Goal: Transaction & Acquisition: Obtain resource

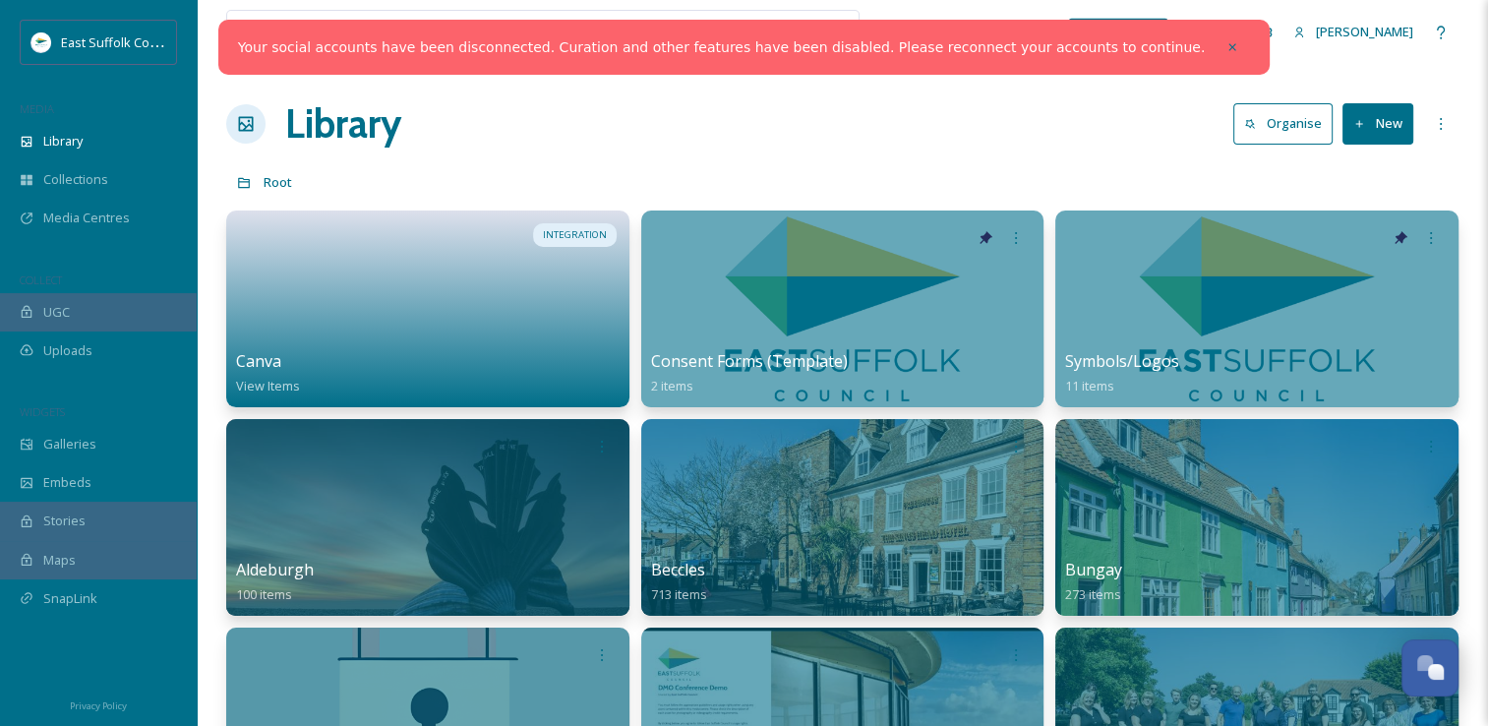
click at [1225, 46] on icon at bounding box center [1232, 47] width 14 height 14
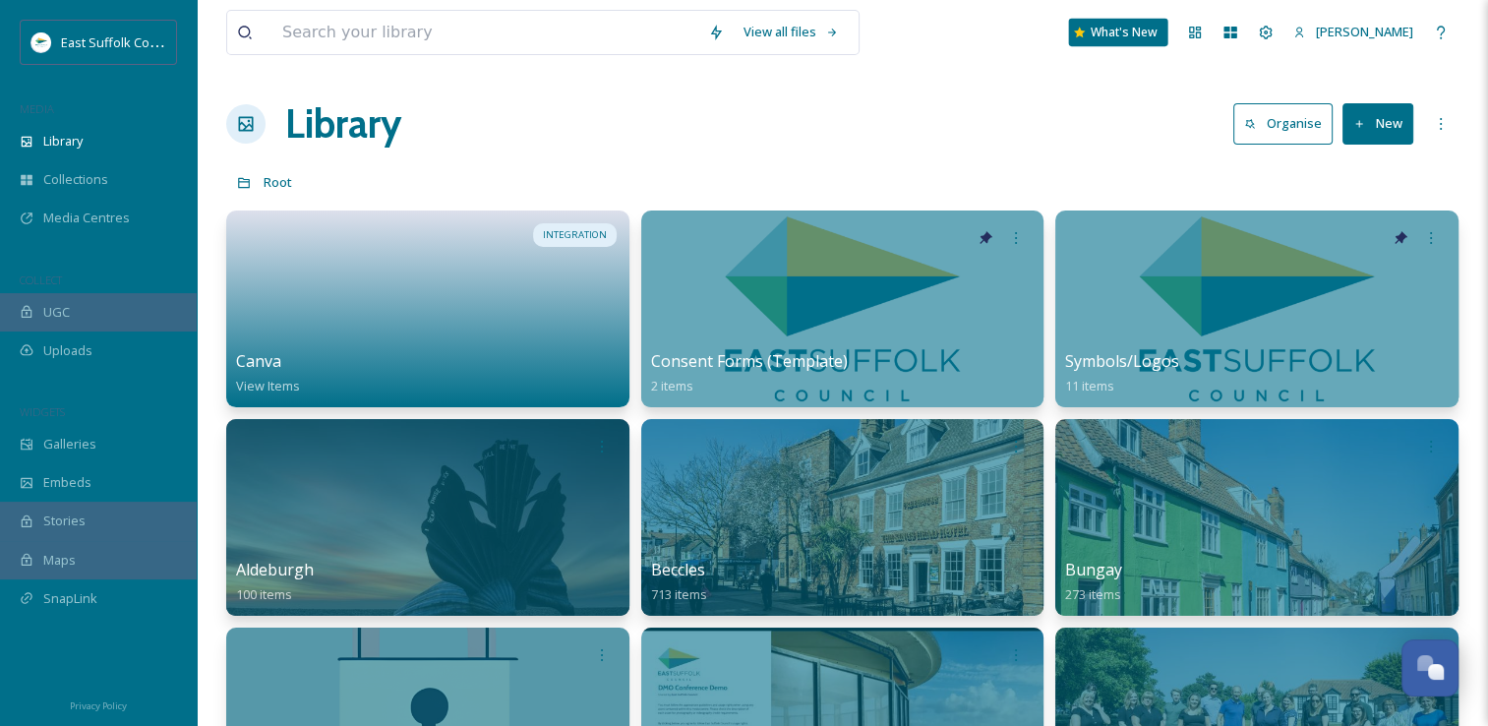
click at [1166, 37] on div "What's New" at bounding box center [1118, 33] width 99 height 28
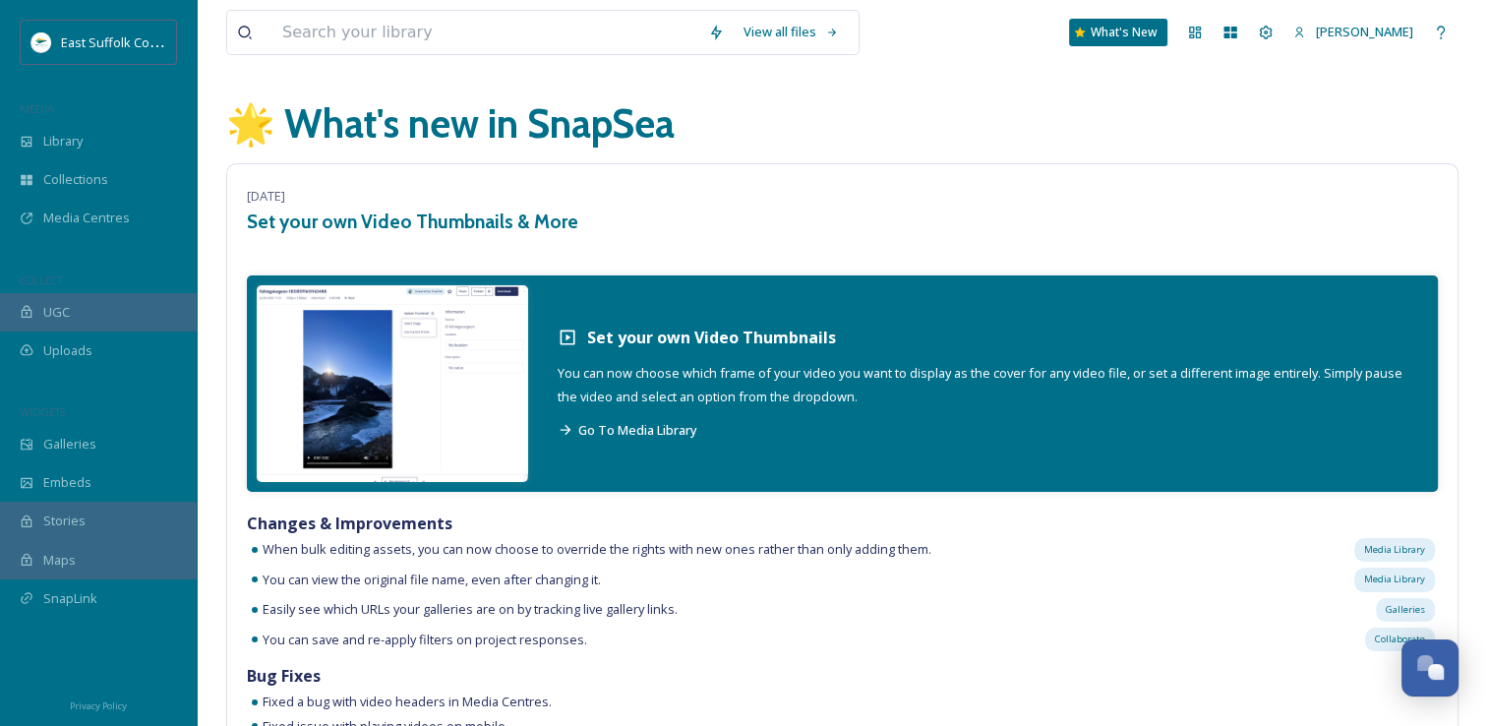
scroll to position [7588, 0]
click at [69, 210] on span "Media Centres" at bounding box center [86, 217] width 87 height 19
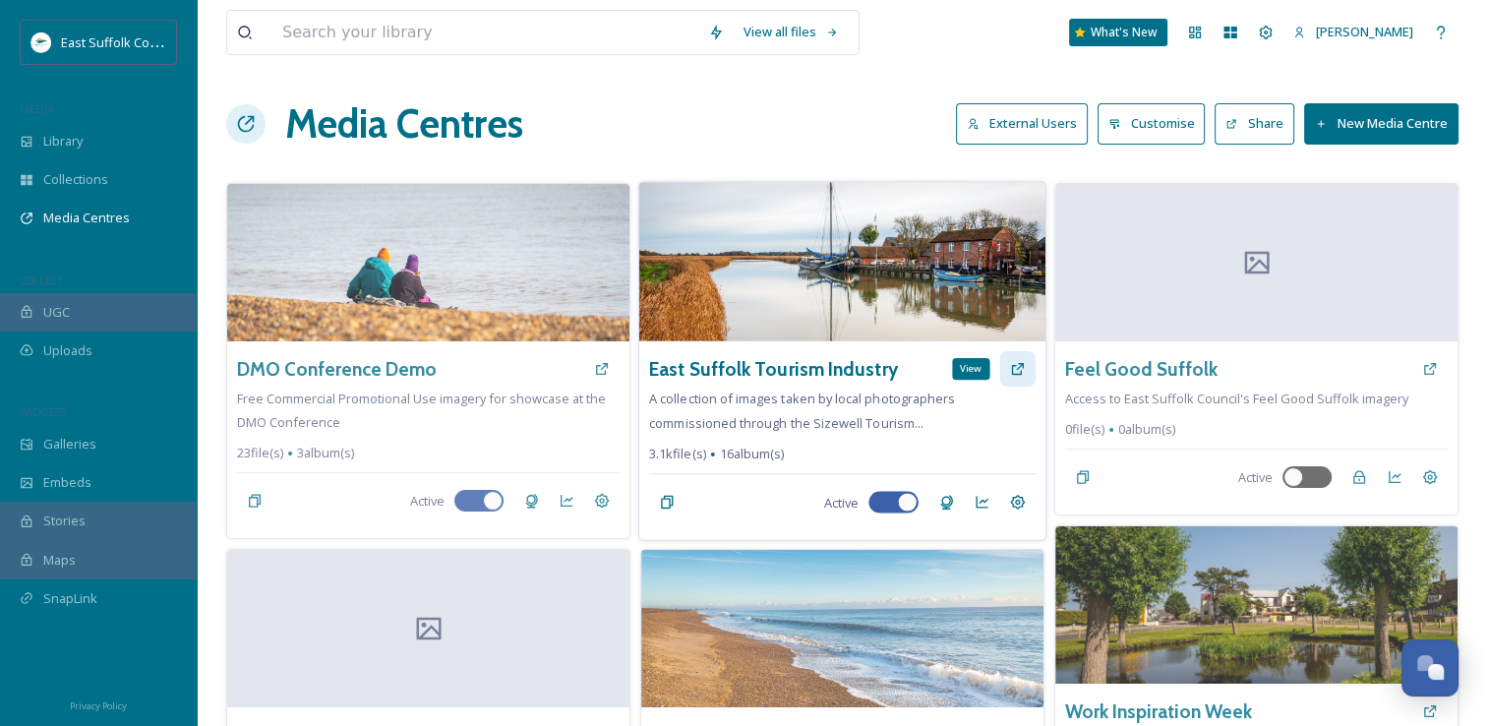
click at [1011, 374] on icon at bounding box center [1018, 369] width 16 height 16
click at [1026, 506] on div "Settings" at bounding box center [1017, 501] width 35 height 35
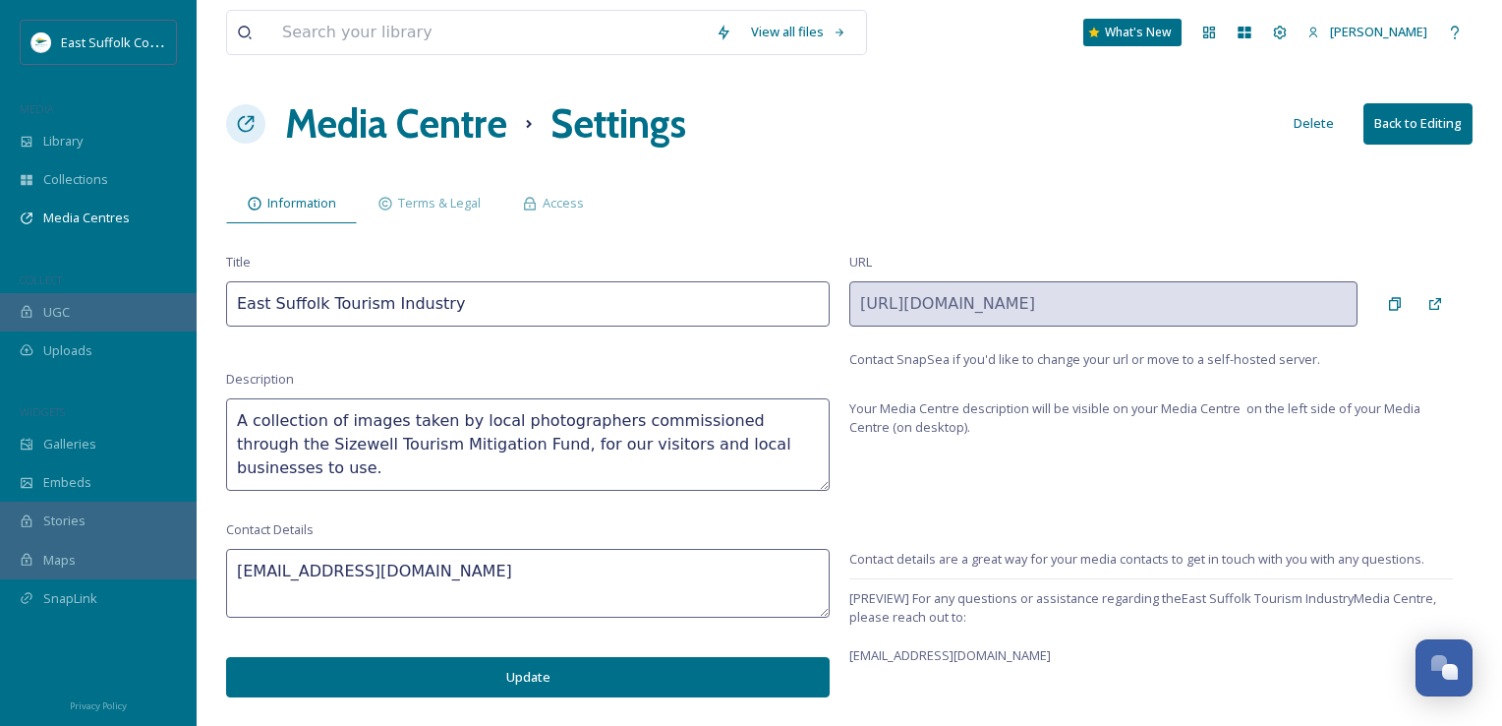
click at [326, 131] on h1 "Media Centre" at bounding box center [396, 123] width 222 height 59
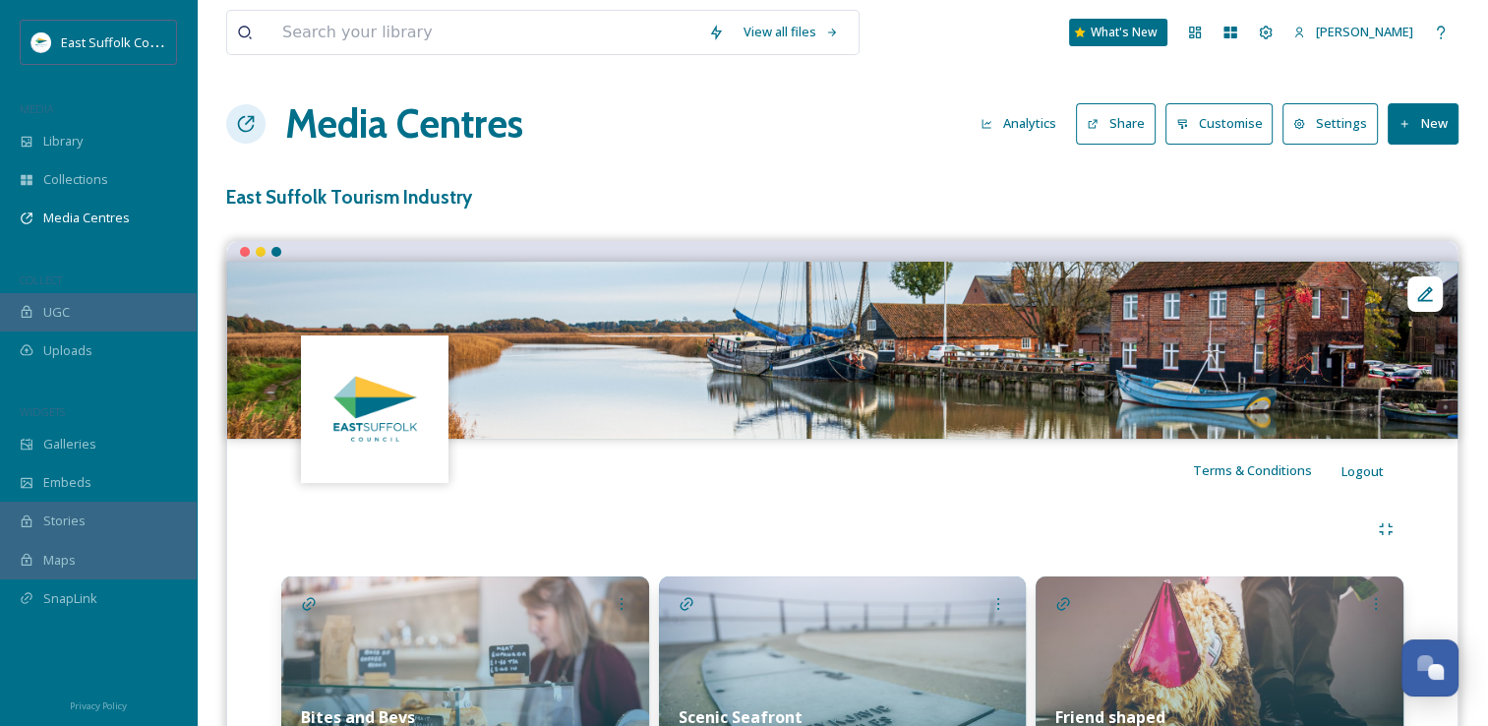
click at [352, 136] on h1 "Media Centres" at bounding box center [404, 123] width 238 height 59
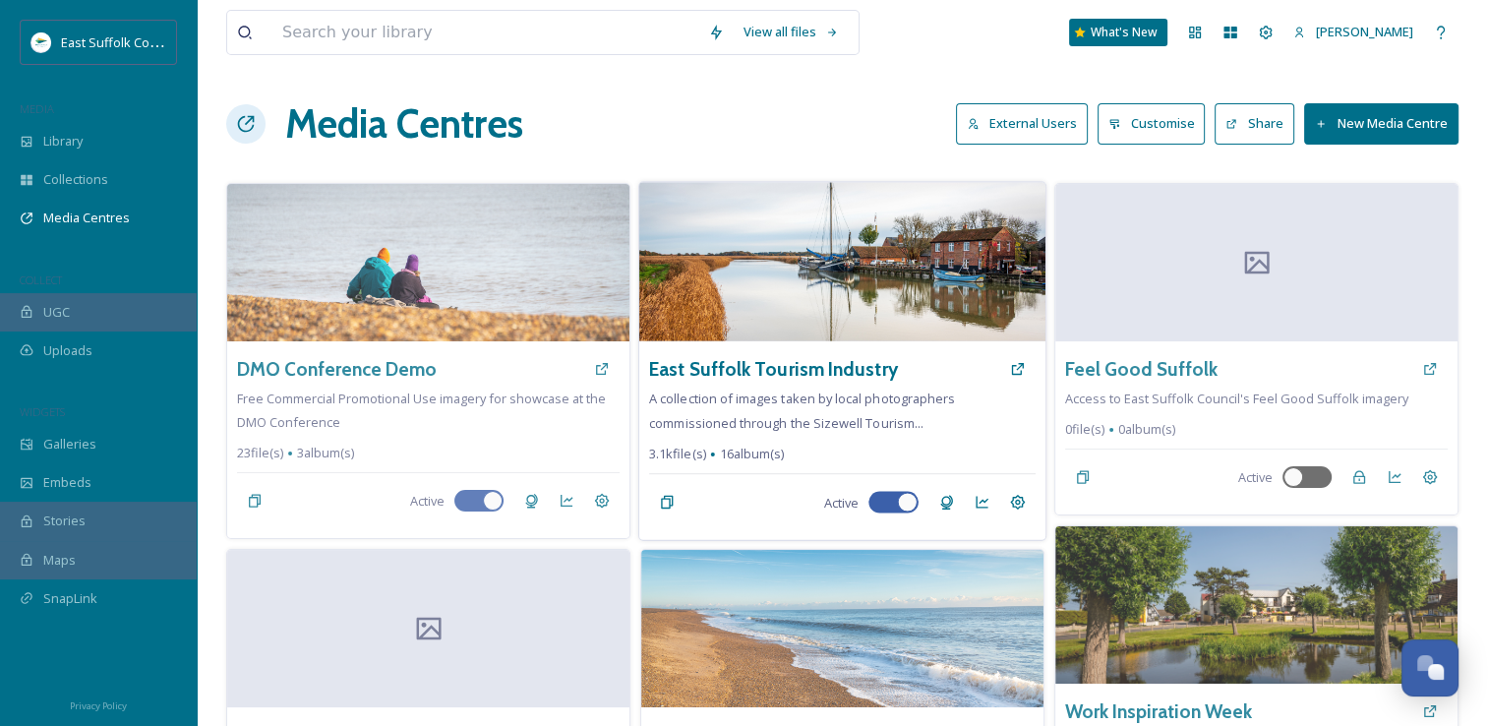
click at [885, 214] on img at bounding box center [842, 261] width 406 height 159
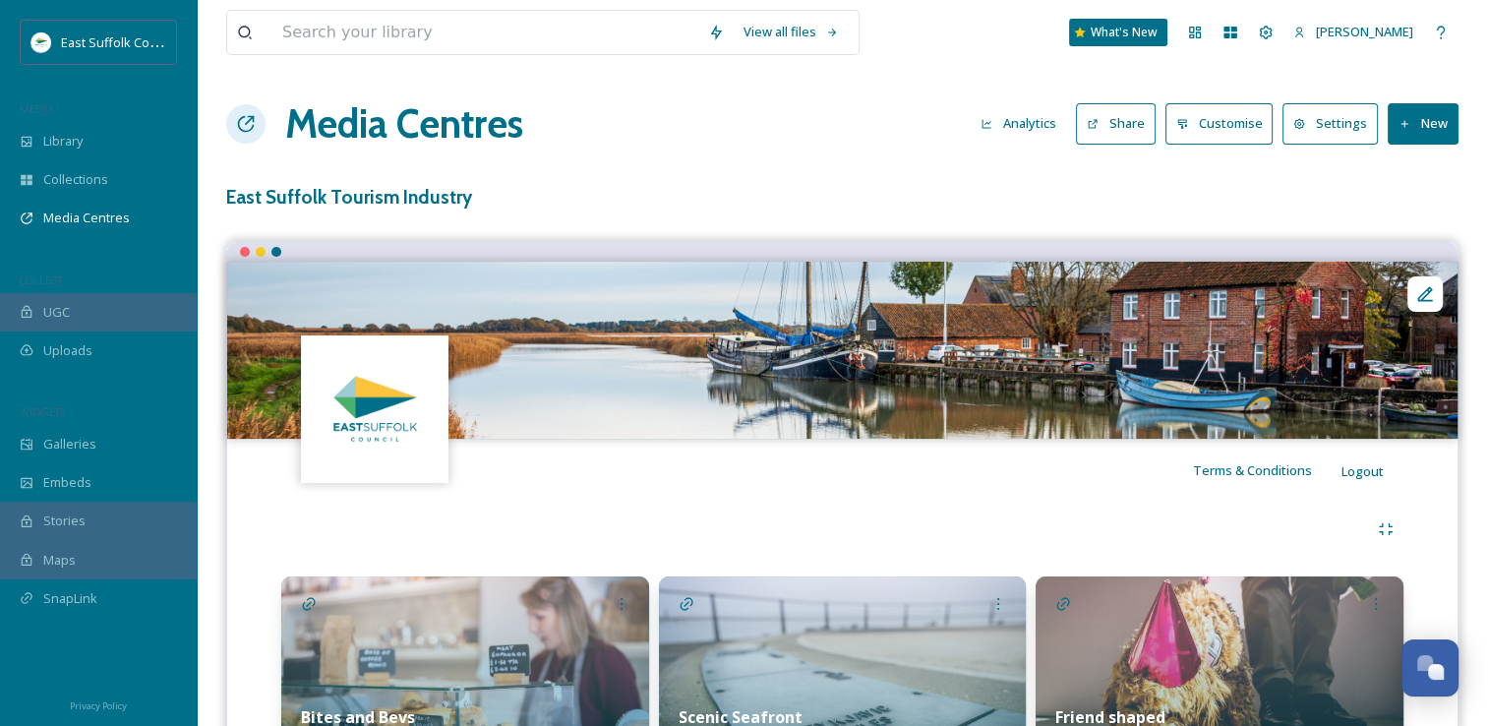
click at [1148, 126] on button "Share" at bounding box center [1116, 123] width 80 height 40
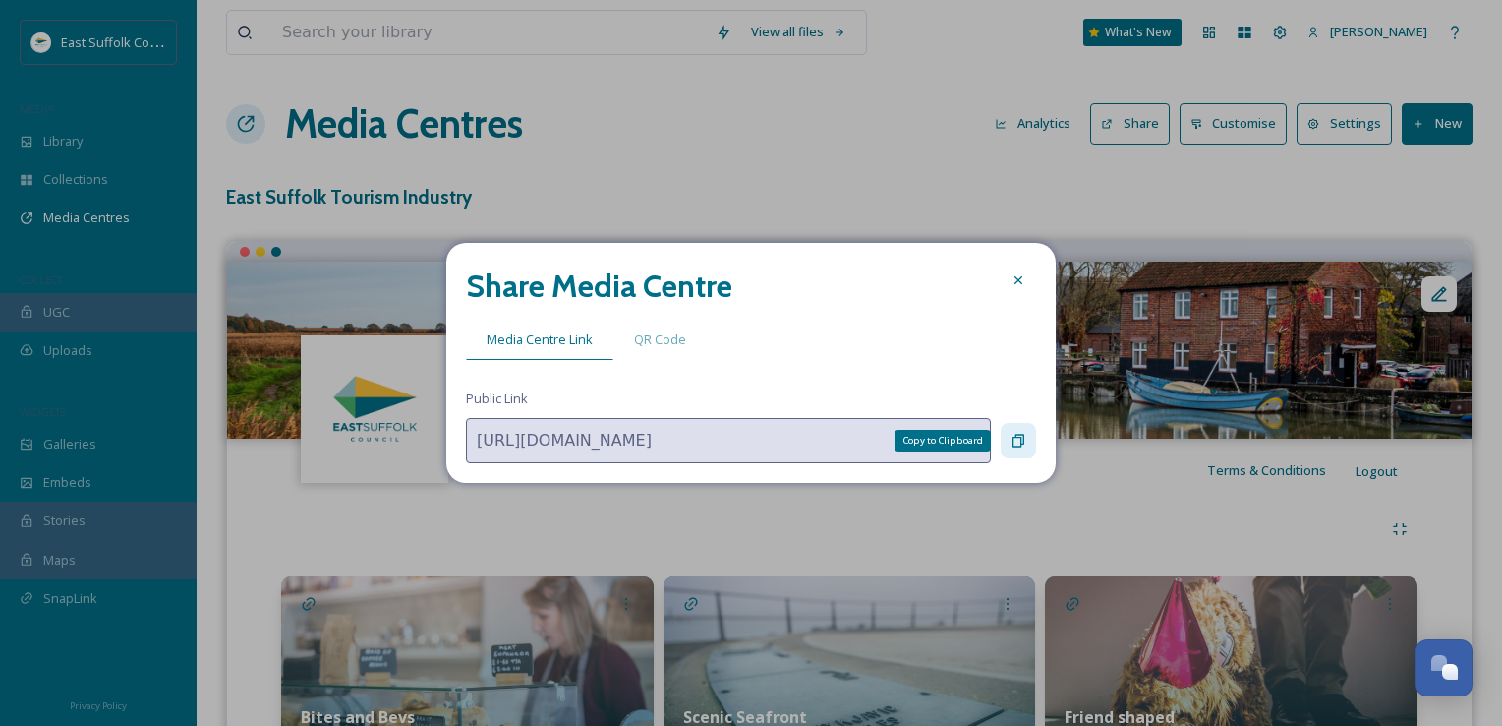
click at [1017, 438] on icon at bounding box center [1019, 441] width 16 height 16
click at [1018, 452] on div "Copy to Clipboard" at bounding box center [1018, 440] width 35 height 35
click at [1018, 450] on div "Copy to Clipboard" at bounding box center [1018, 440] width 35 height 35
click at [1018, 450] on div at bounding box center [1018, 440] width 35 height 35
click at [1018, 450] on div "Copy to Clipboard" at bounding box center [1018, 440] width 35 height 35
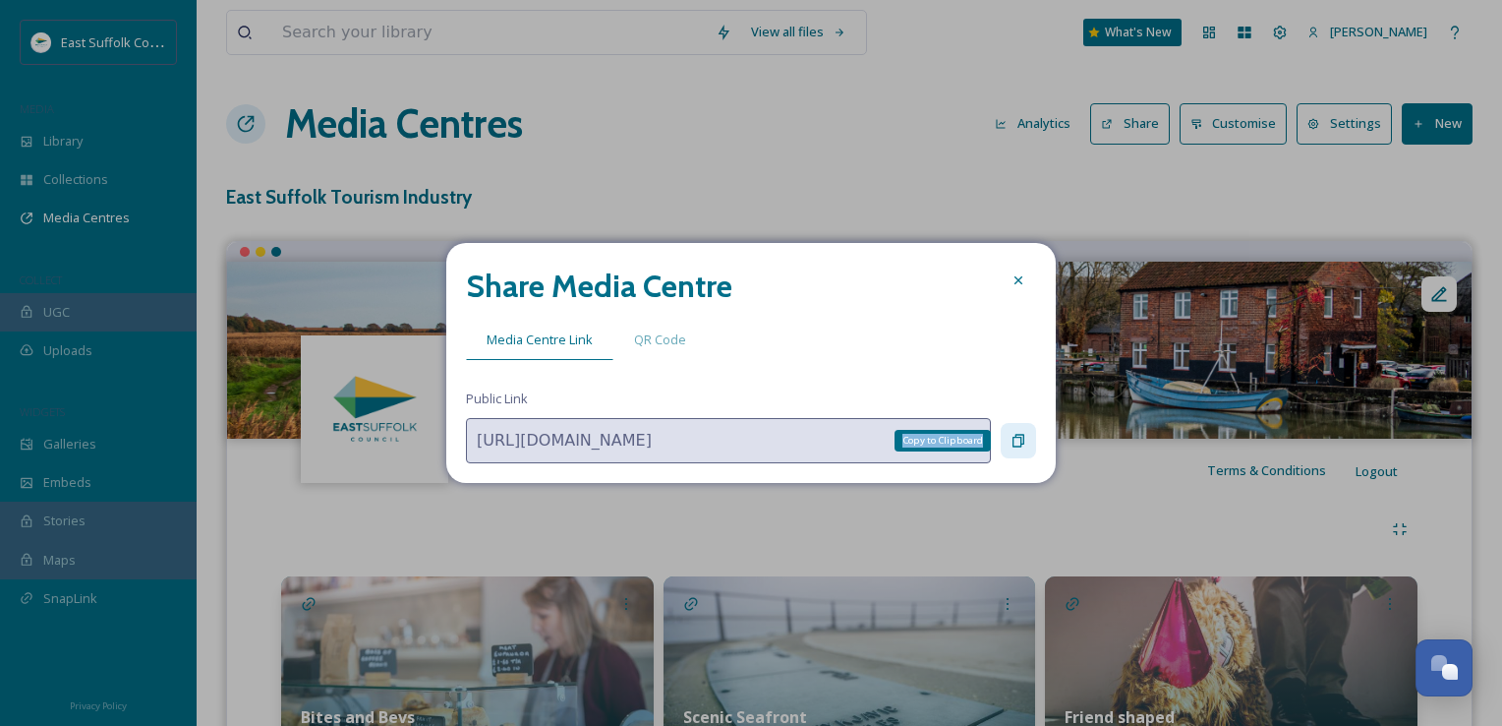
click at [1018, 450] on div "Copy to Clipboard" at bounding box center [1018, 440] width 35 height 35
click at [1019, 442] on icon at bounding box center [1019, 441] width 16 height 16
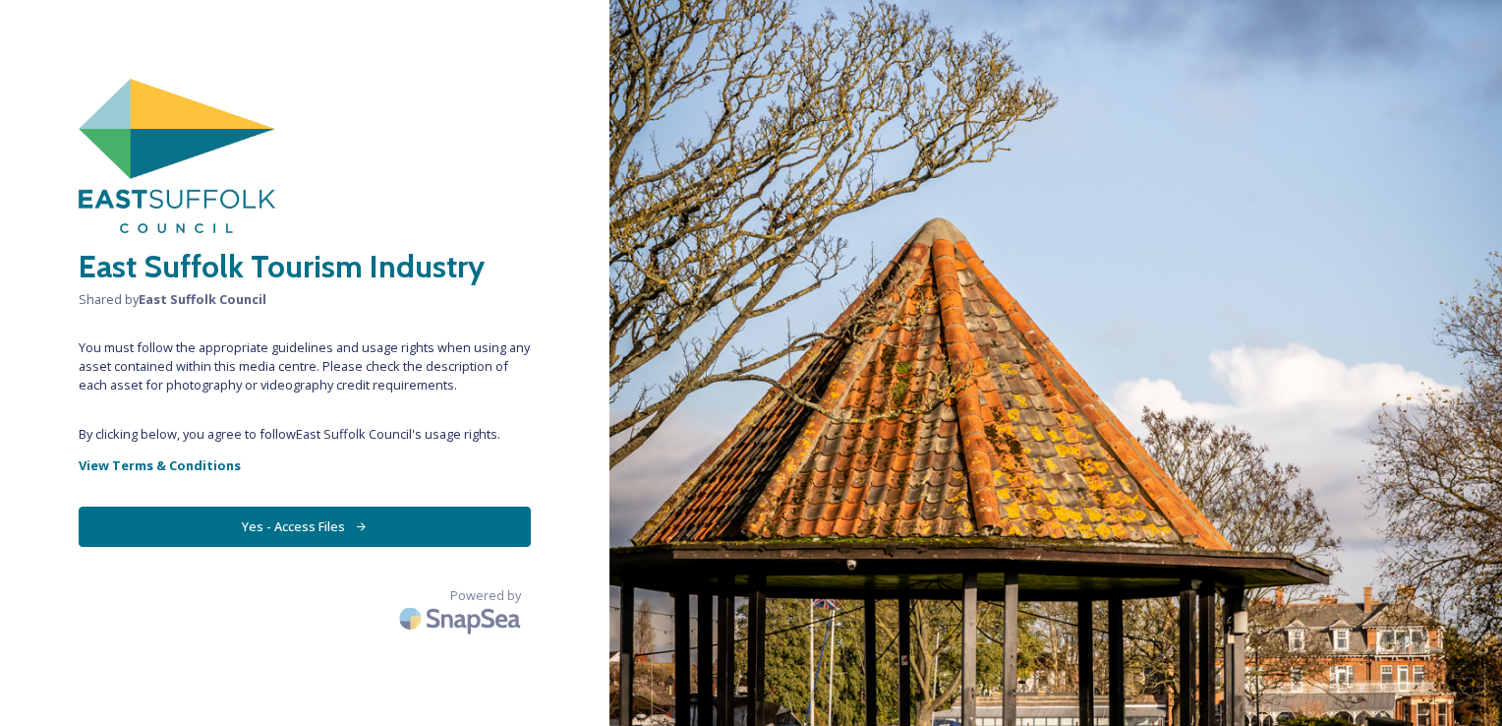
click at [328, 514] on button "Yes - Access Files" at bounding box center [305, 526] width 452 height 40
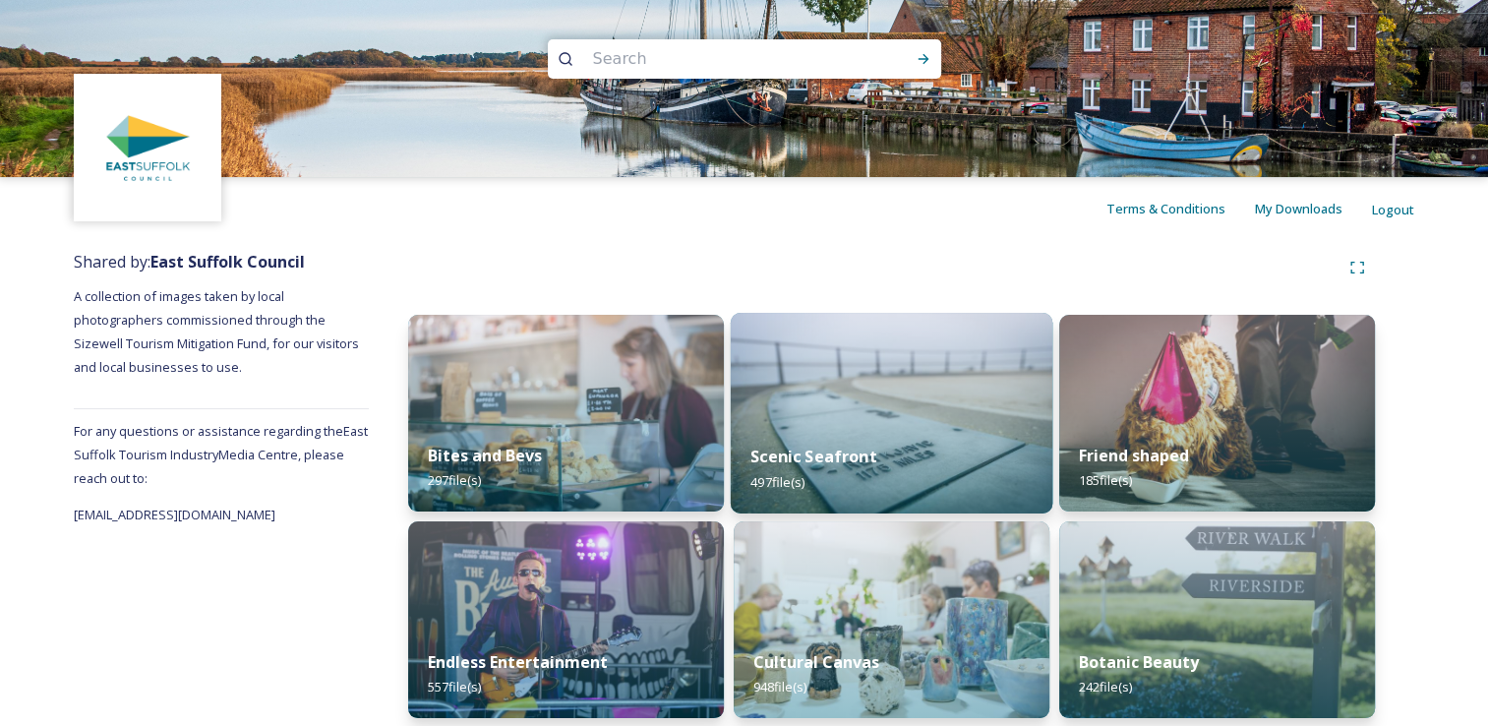
click at [873, 343] on img at bounding box center [890, 413] width 321 height 201
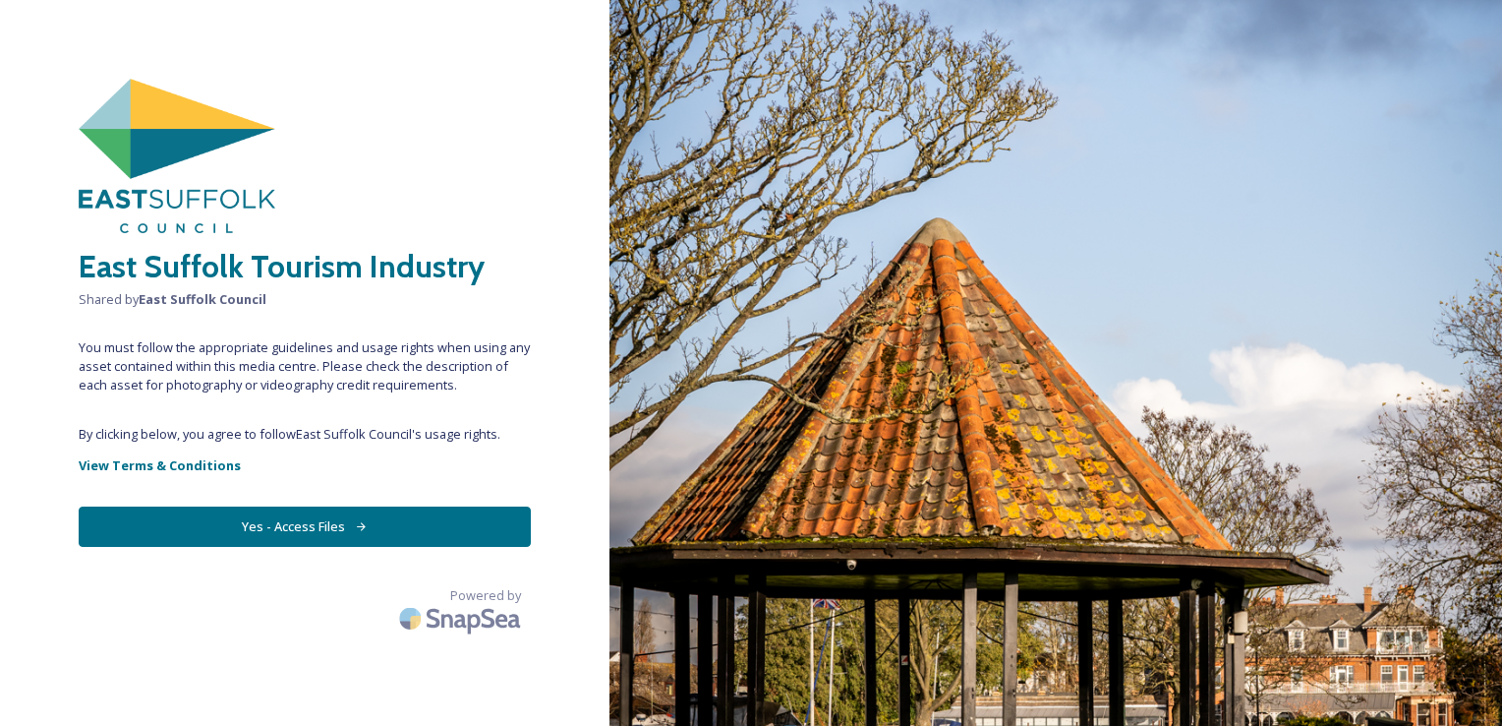
click at [332, 510] on button "Yes - Access Files" at bounding box center [305, 526] width 452 height 40
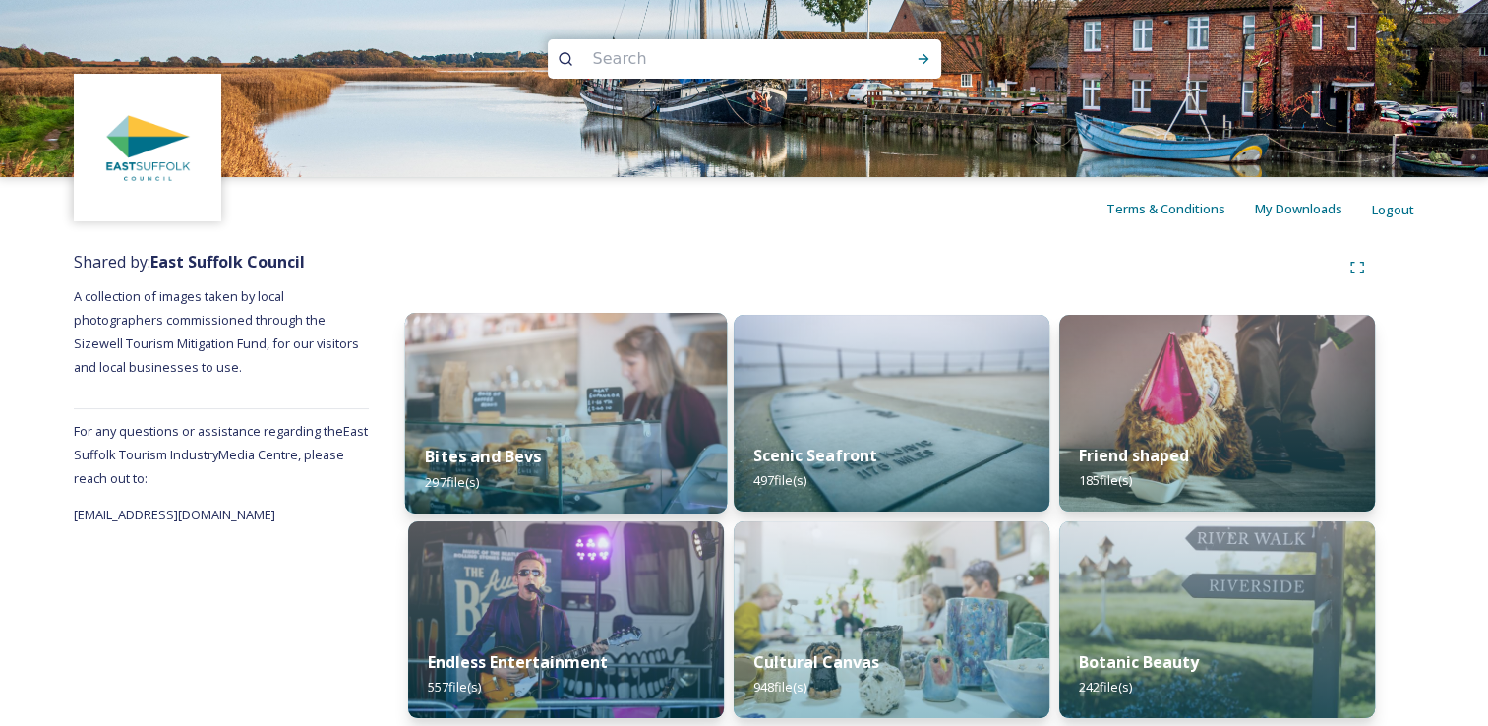
click at [584, 424] on div "Bites and Bevs 297 file(s)" at bounding box center [565, 468] width 321 height 89
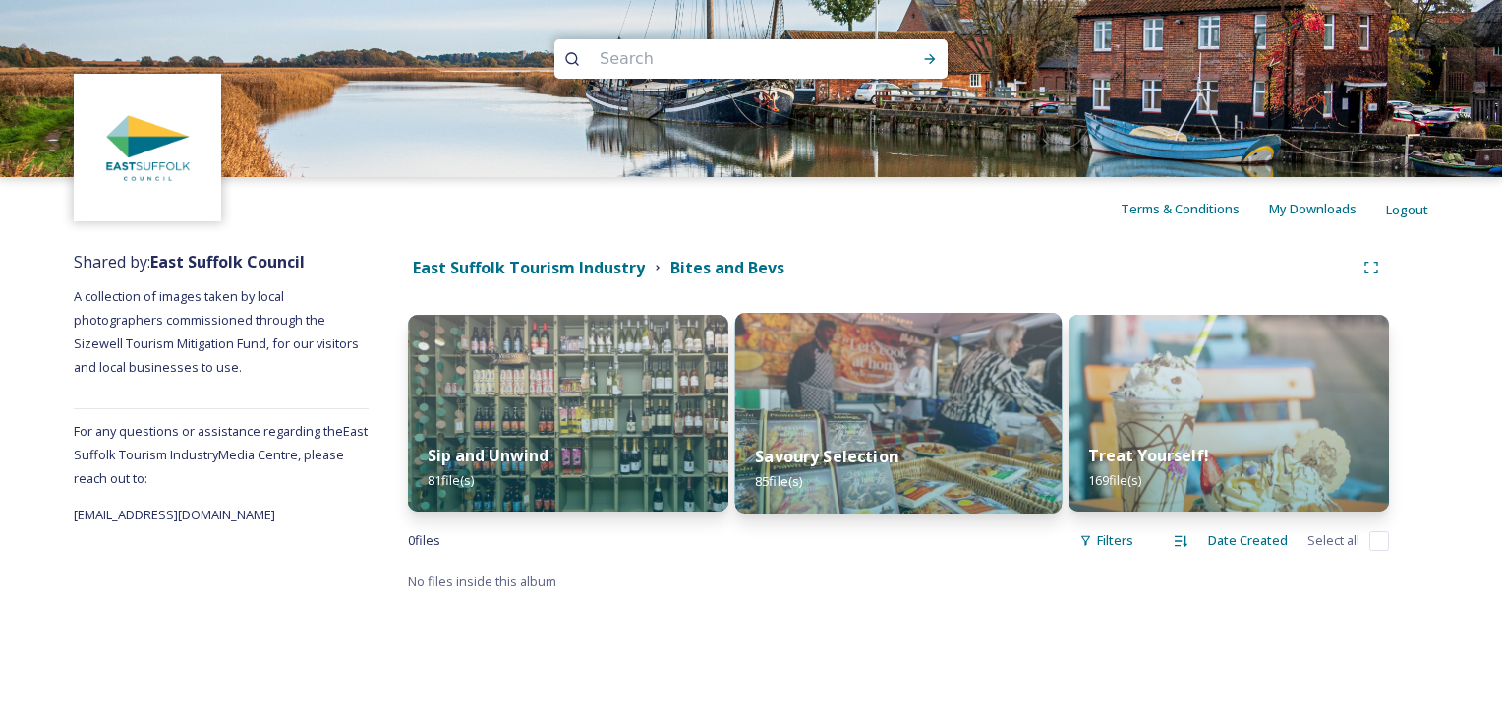
click at [896, 442] on div "Savoury Selection 85 file(s)" at bounding box center [898, 468] width 327 height 89
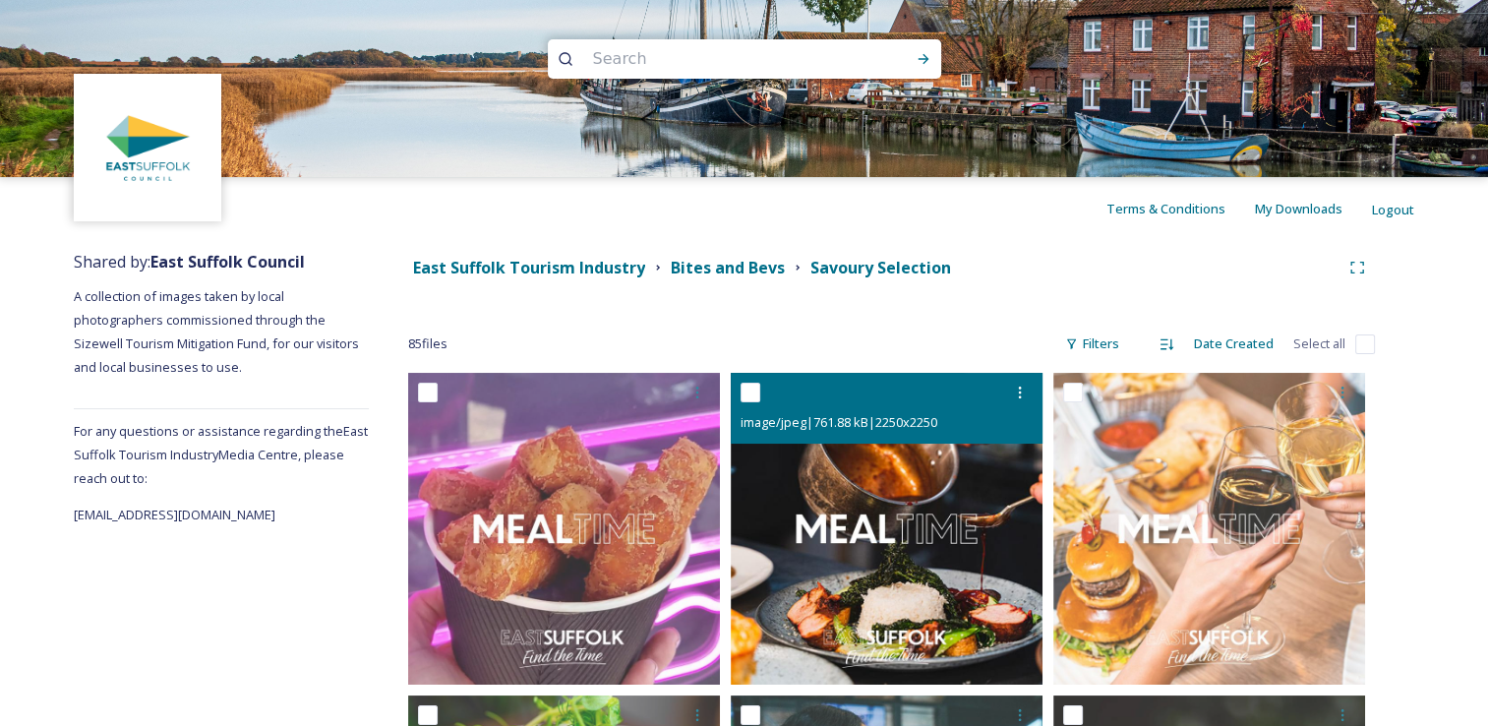
click at [817, 491] on img at bounding box center [886, 529] width 312 height 312
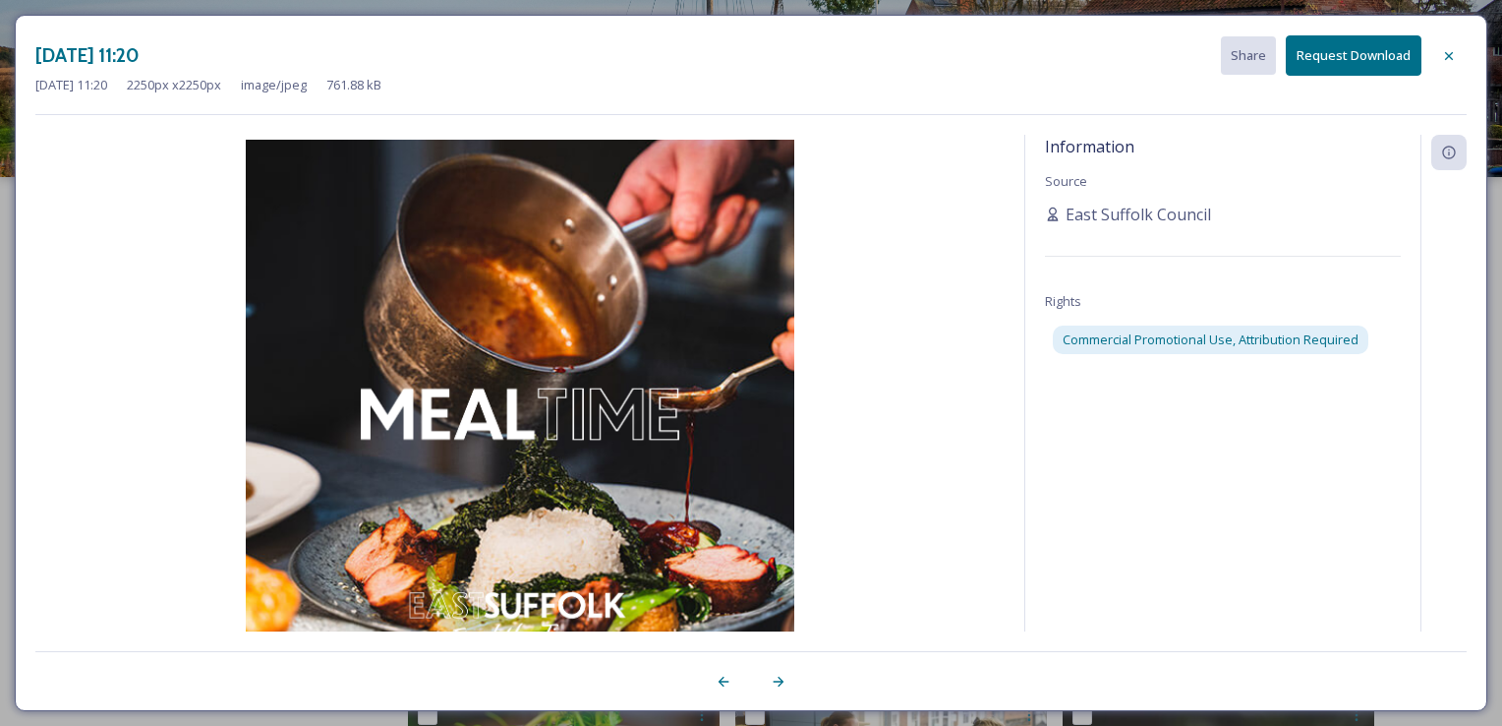
click at [1353, 56] on button "Request Download" at bounding box center [1354, 55] width 136 height 40
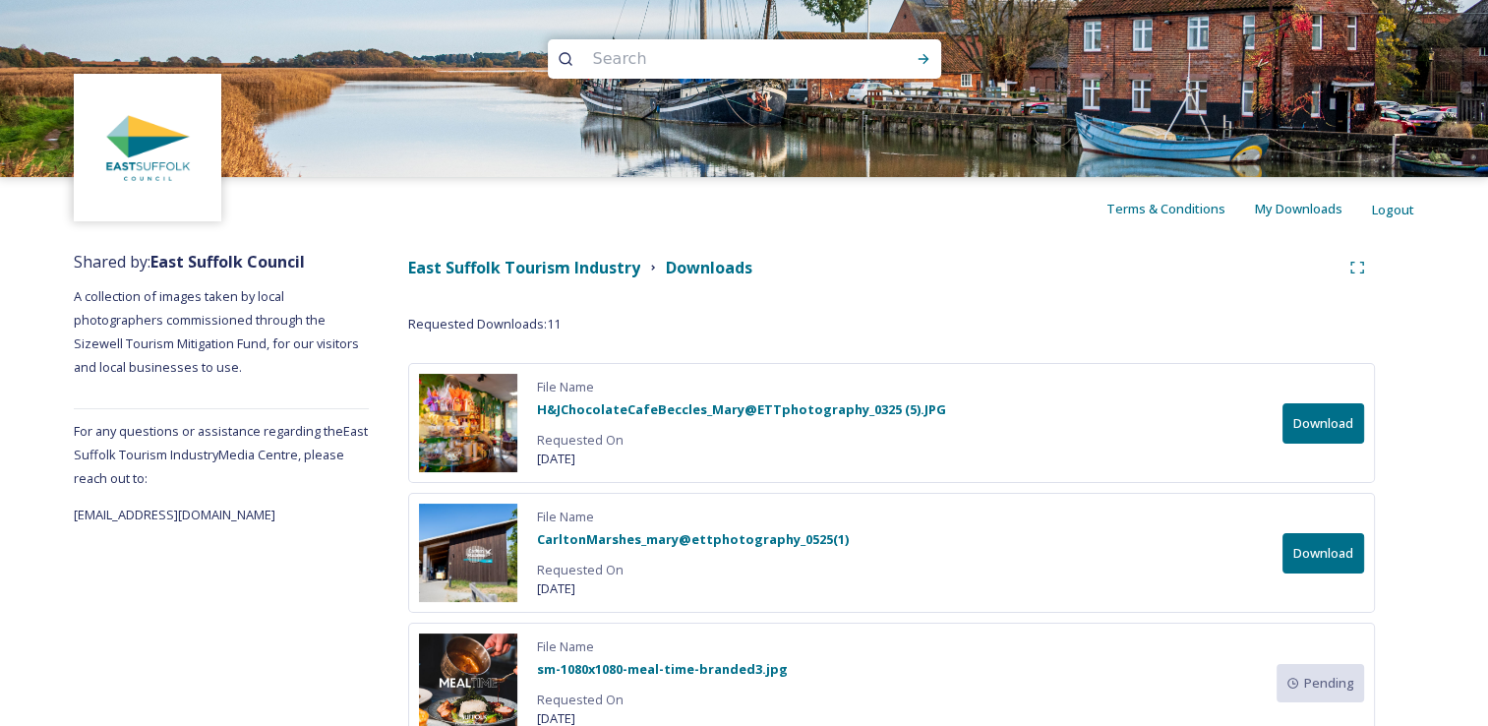
drag, startPoint x: 901, startPoint y: 263, endPoint x: 861, endPoint y: 219, distance: 59.2
click at [901, 262] on div "East Suffolk Tourism Industry Downloads" at bounding box center [891, 267] width 966 height 35
click at [559, 269] on strong "East Suffolk Tourism Industry" at bounding box center [524, 268] width 232 height 22
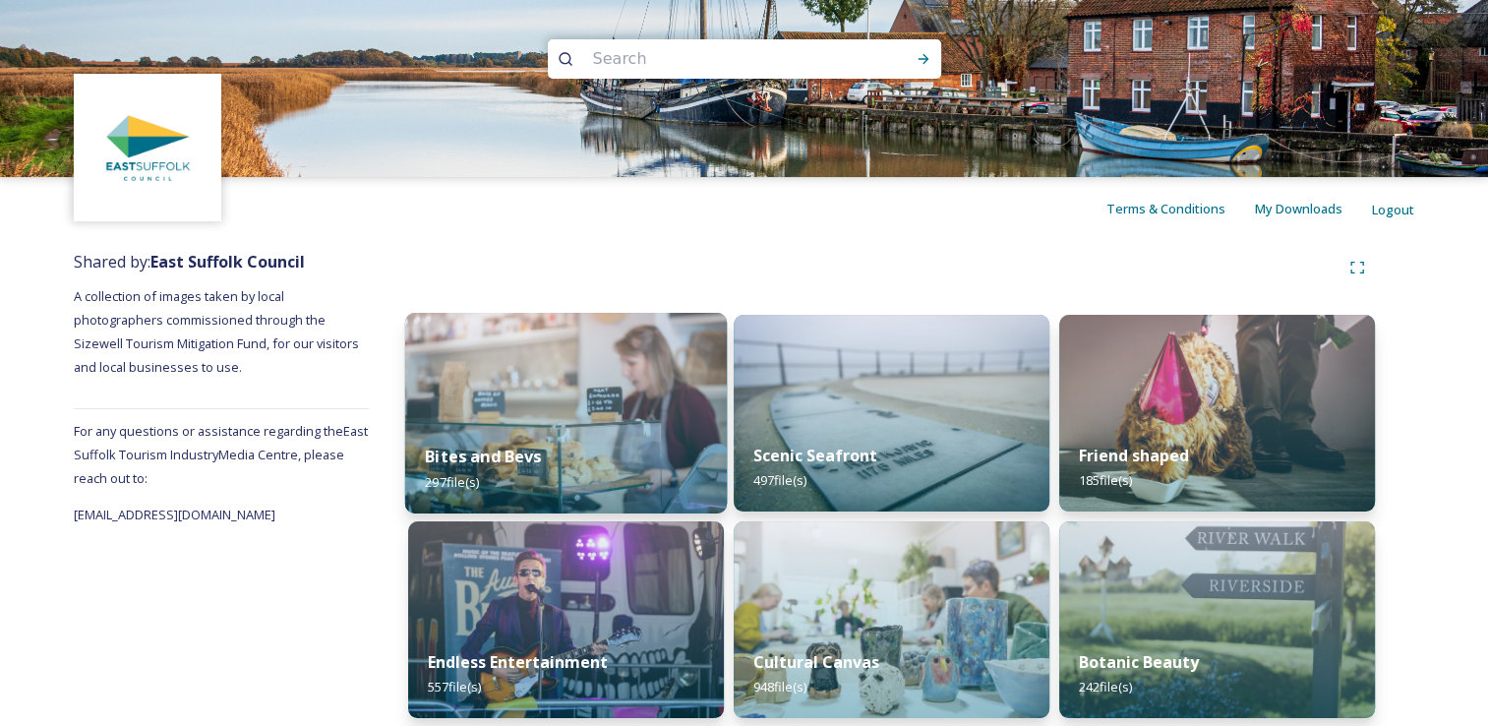
click at [575, 461] on div "Bites and Bevs 297 file(s)" at bounding box center [565, 468] width 321 height 89
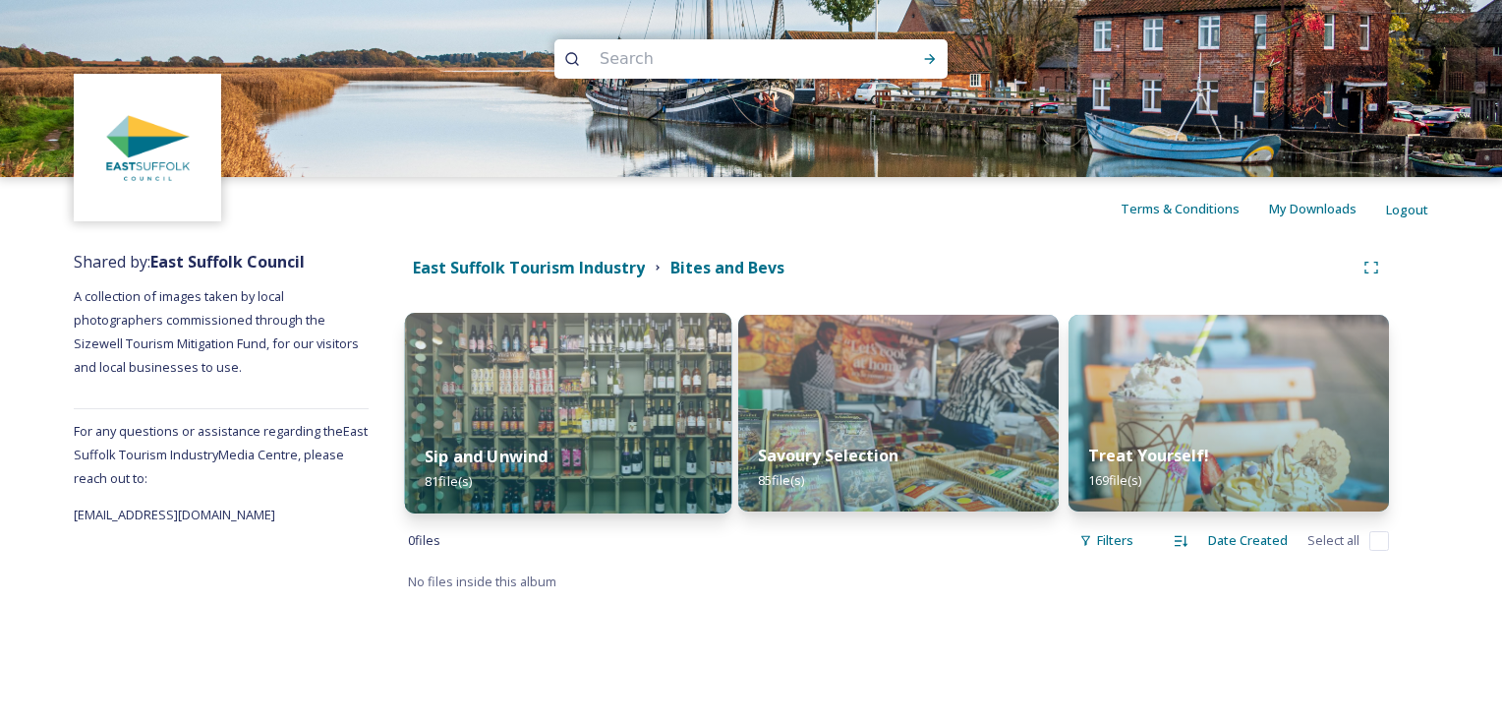
click at [592, 399] on img at bounding box center [568, 413] width 327 height 201
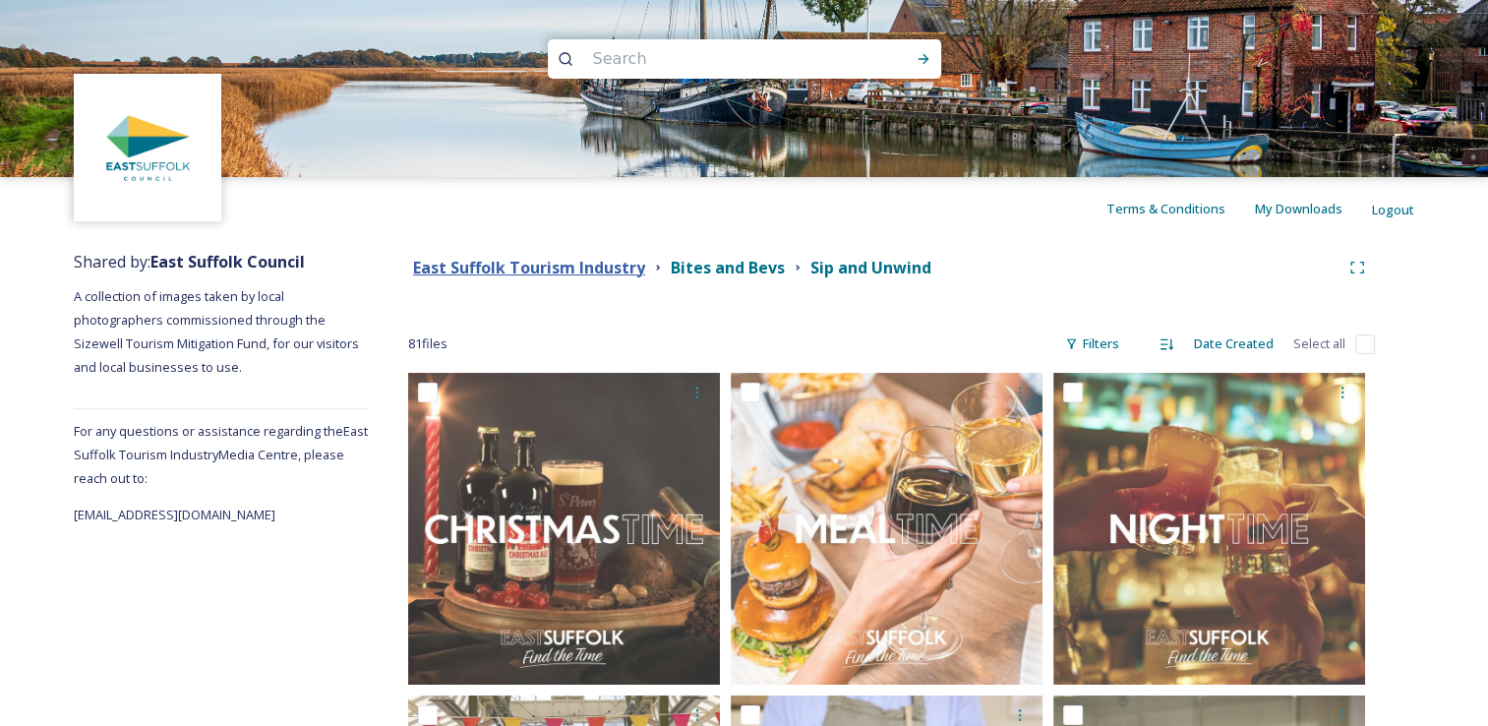
click at [610, 277] on strong "East Suffolk Tourism Industry" at bounding box center [529, 268] width 232 height 22
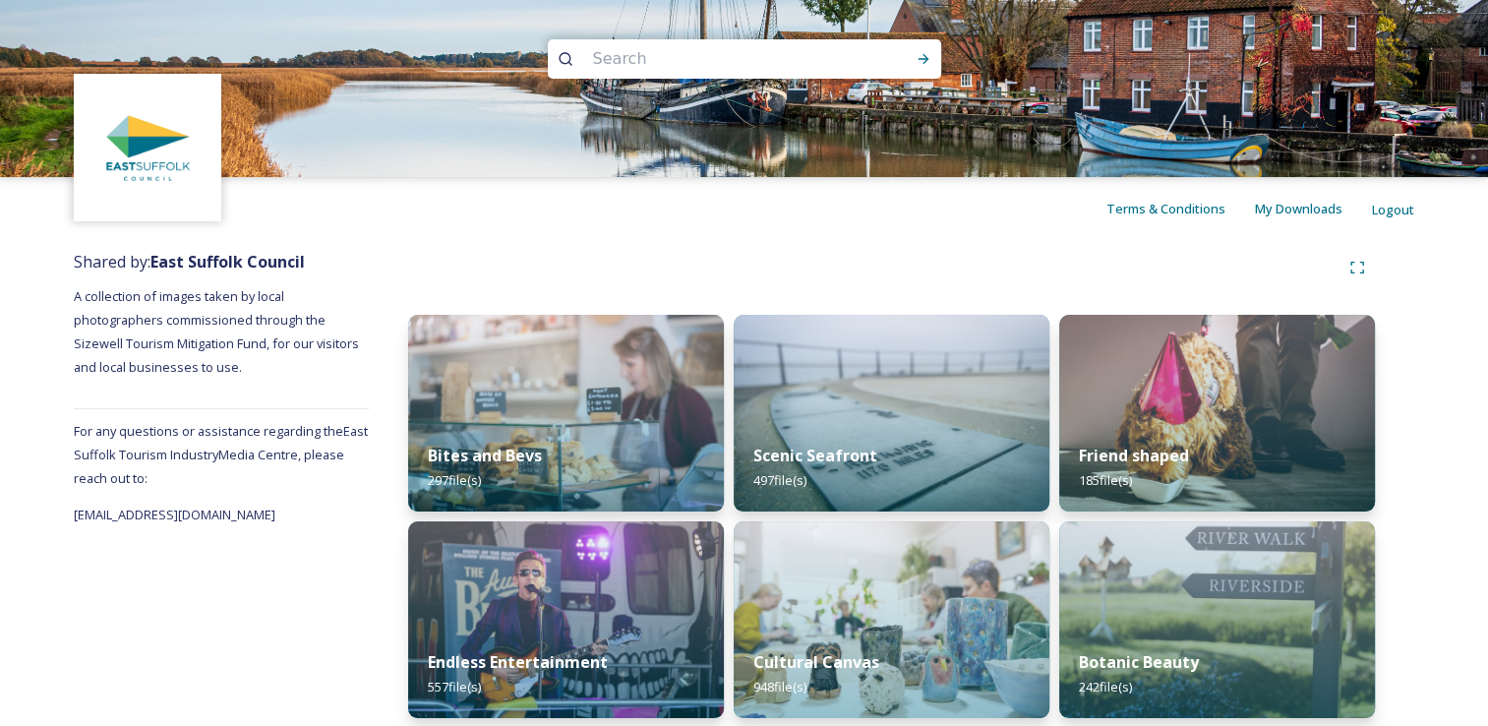
click at [663, 274] on div at bounding box center [891, 267] width 966 height 35
